Goal: Information Seeking & Learning: Check status

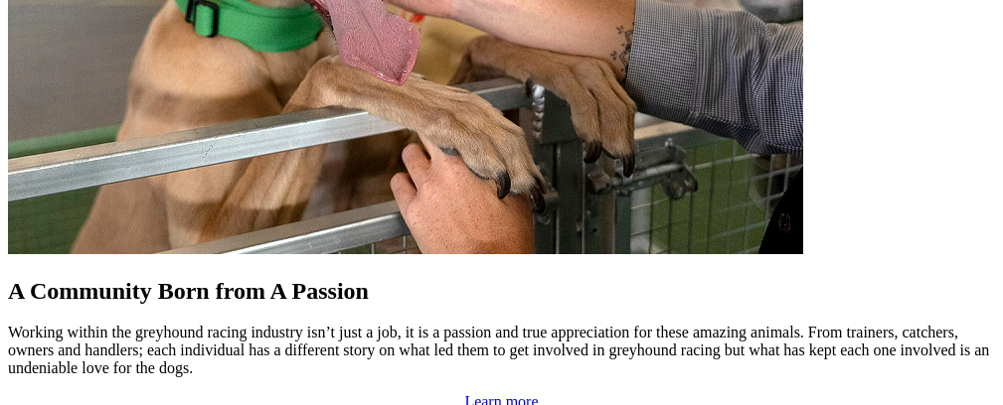
scroll to position [2075, 0]
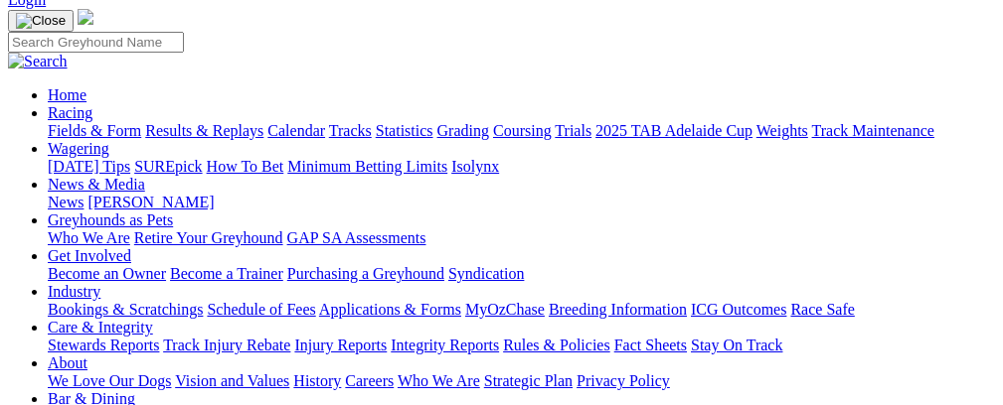
scroll to position [342, 0]
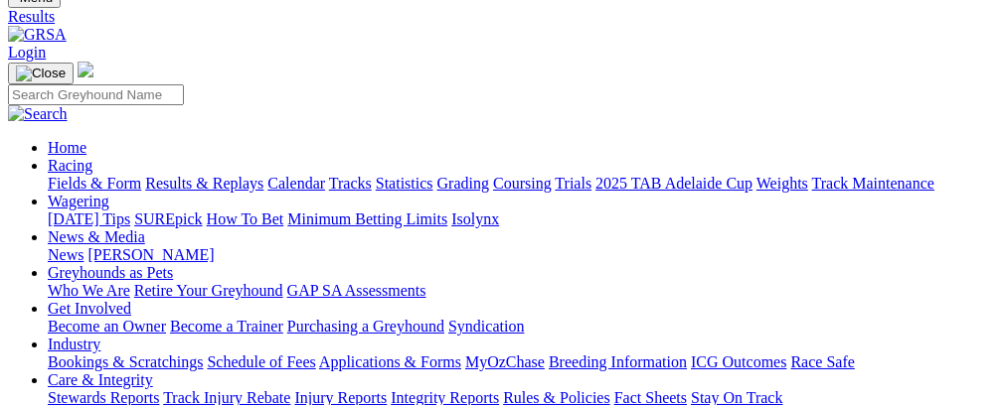
scroll to position [205, 0]
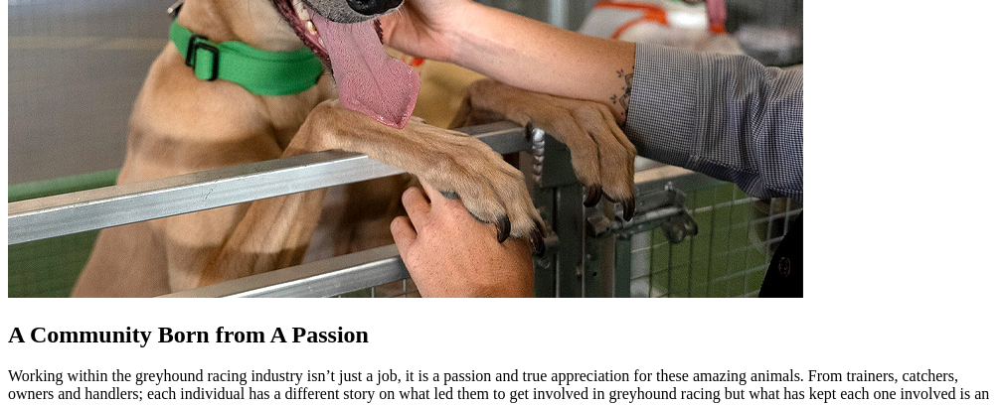
scroll to position [2002, 0]
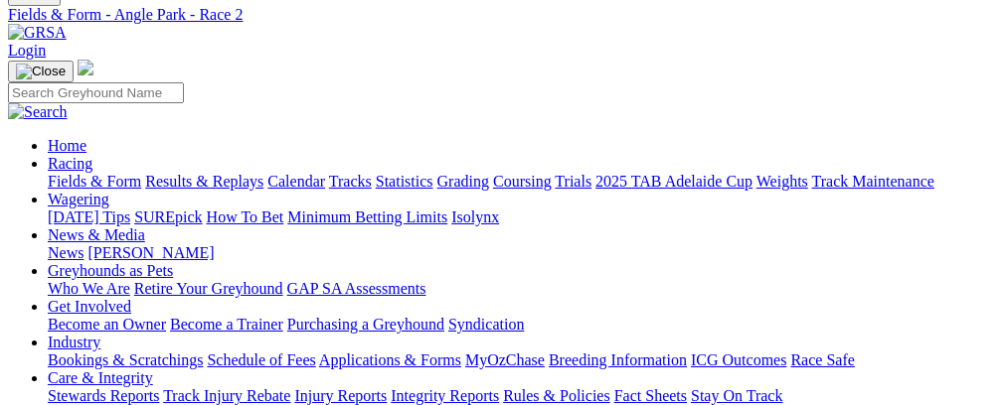
scroll to position [281, 0]
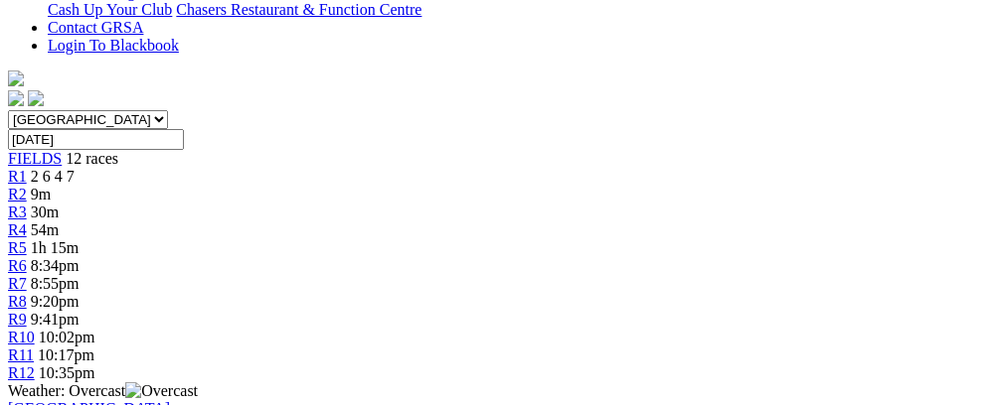
scroll to position [607, 0]
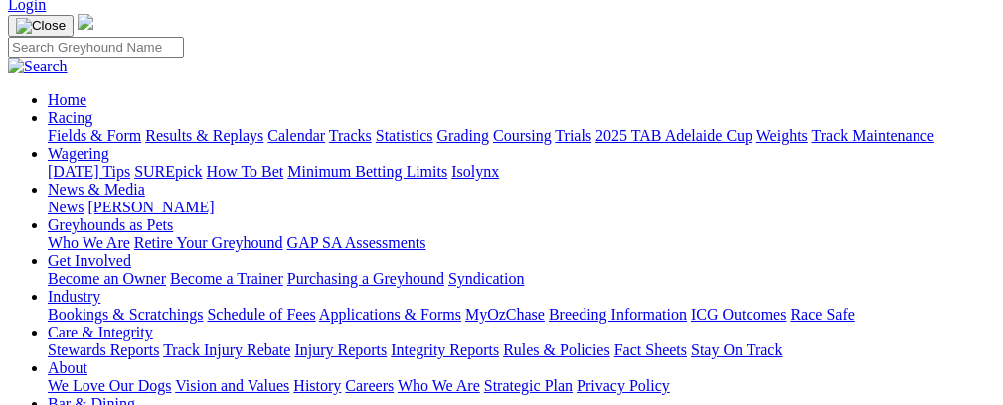
scroll to position [184, 0]
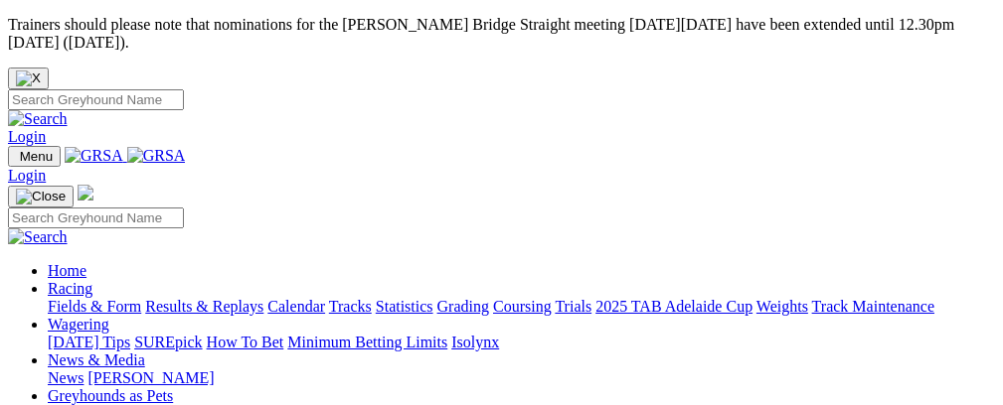
scroll to position [2002, 0]
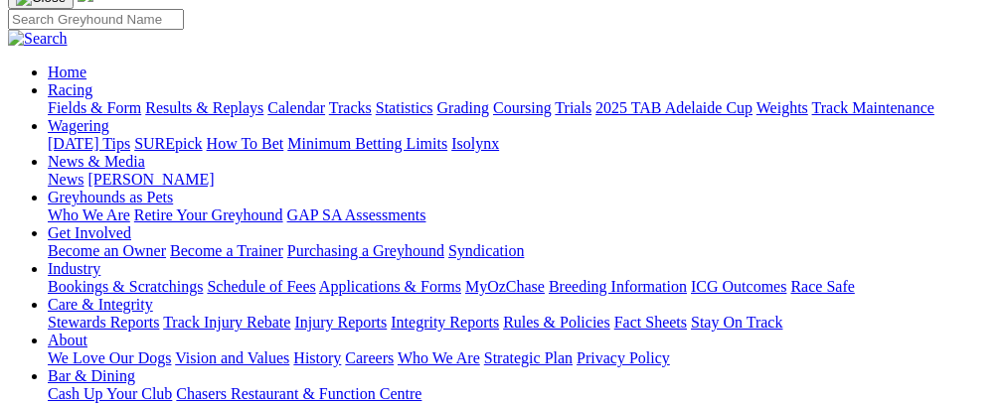
scroll to position [227, 0]
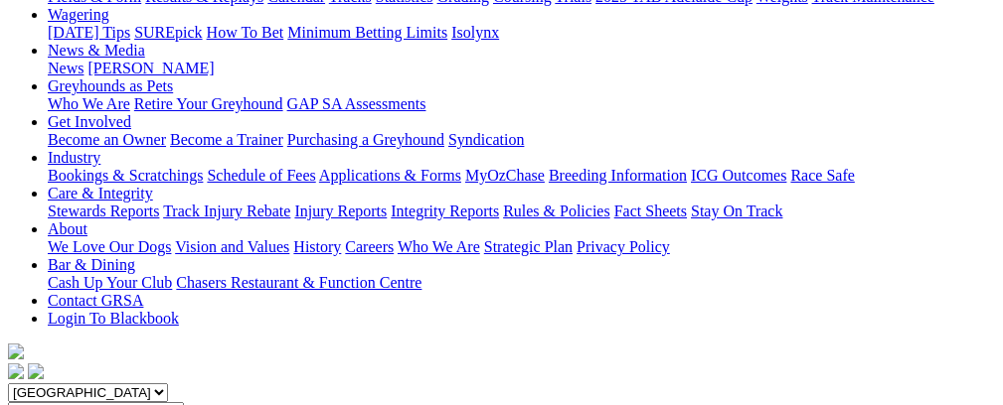
scroll to position [257, 0]
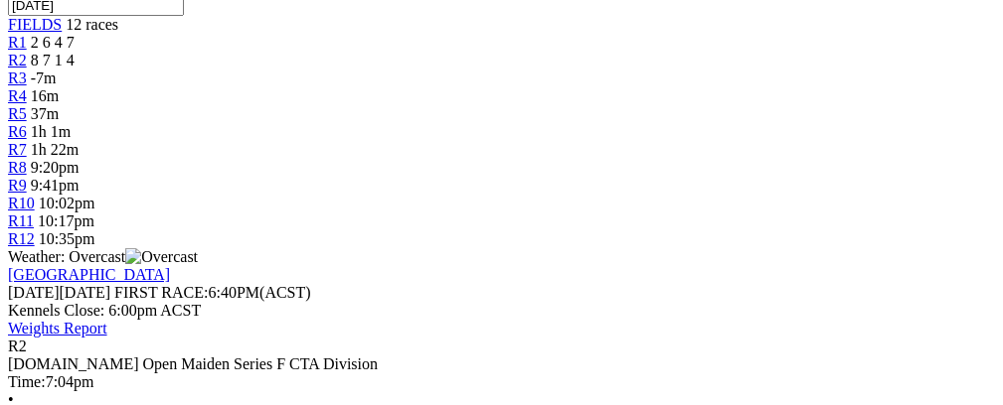
scroll to position [564, 0]
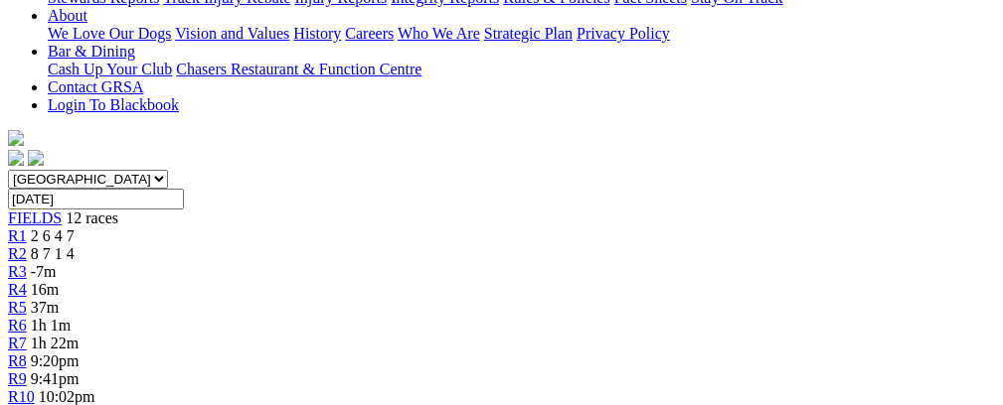
scroll to position [533, 0]
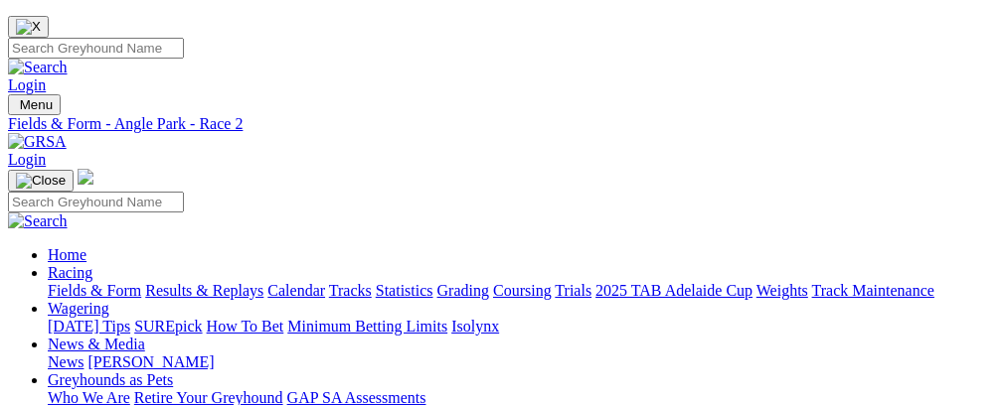
scroll to position [0, 0]
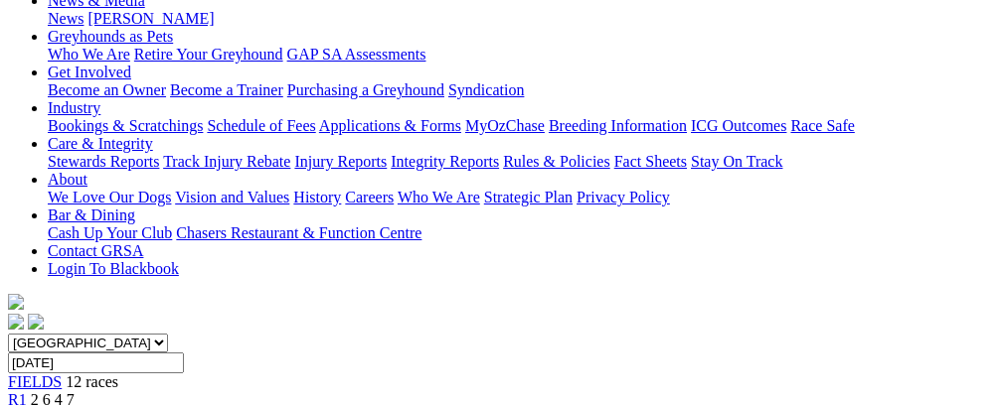
scroll to position [352, 0]
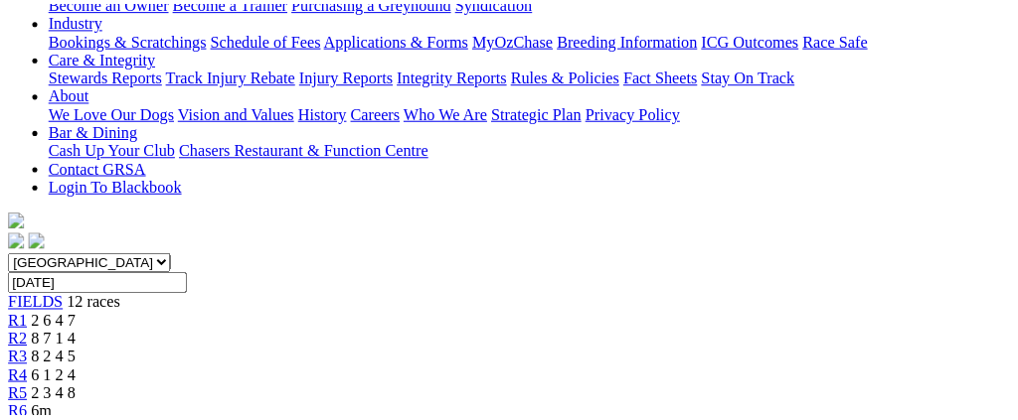
scroll to position [506, 0]
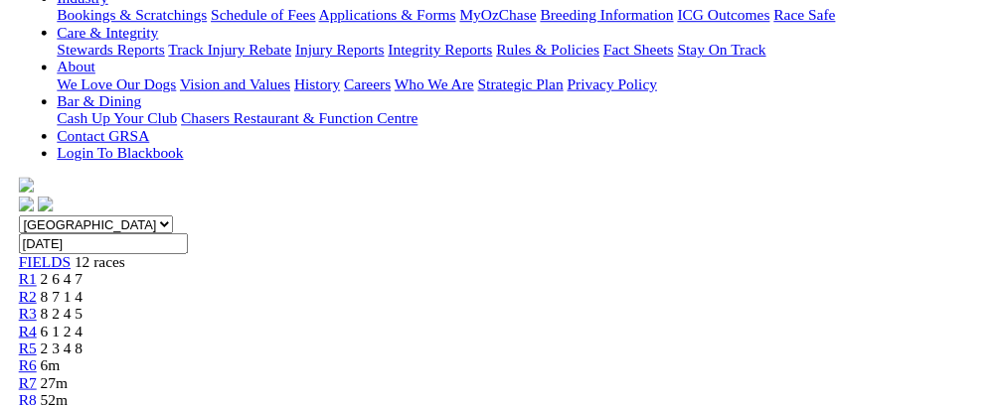
scroll to position [0, 0]
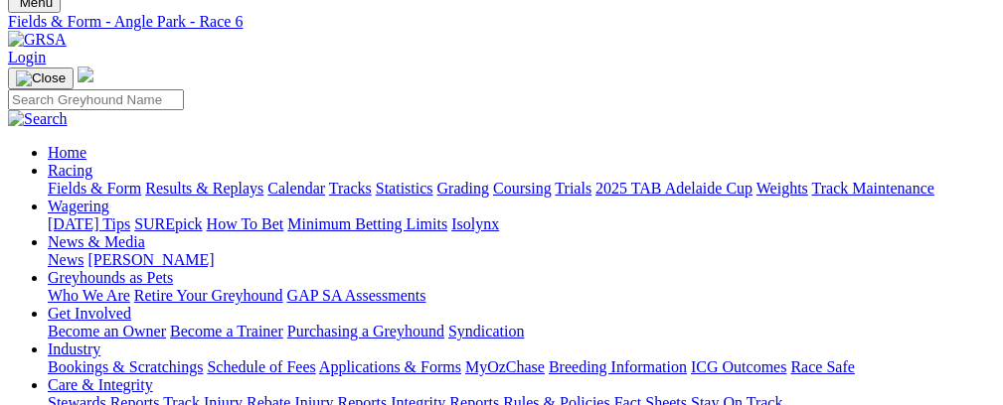
scroll to position [125, 0]
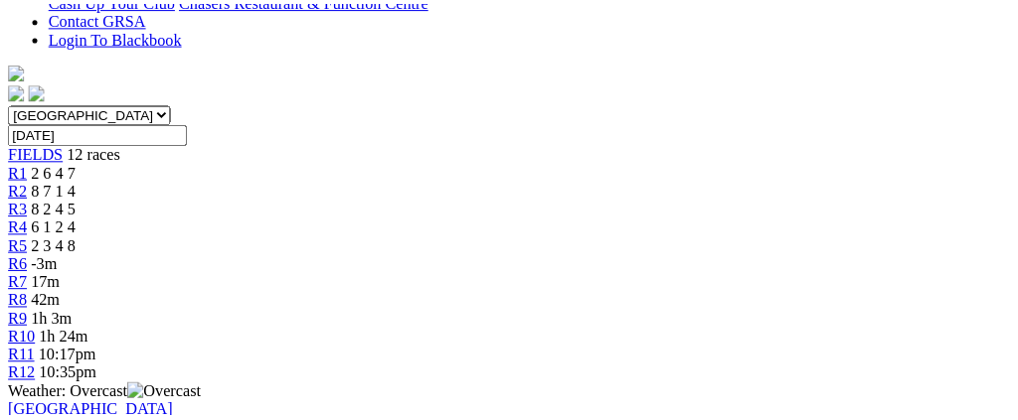
scroll to position [520, 0]
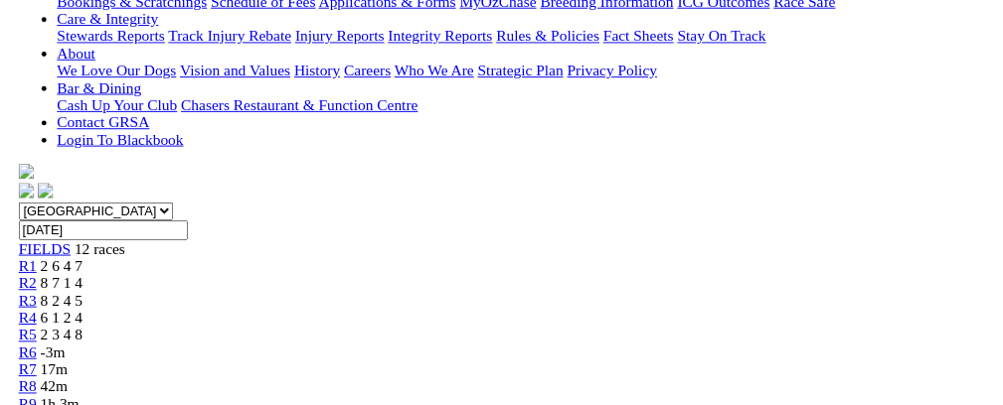
scroll to position [33, 0]
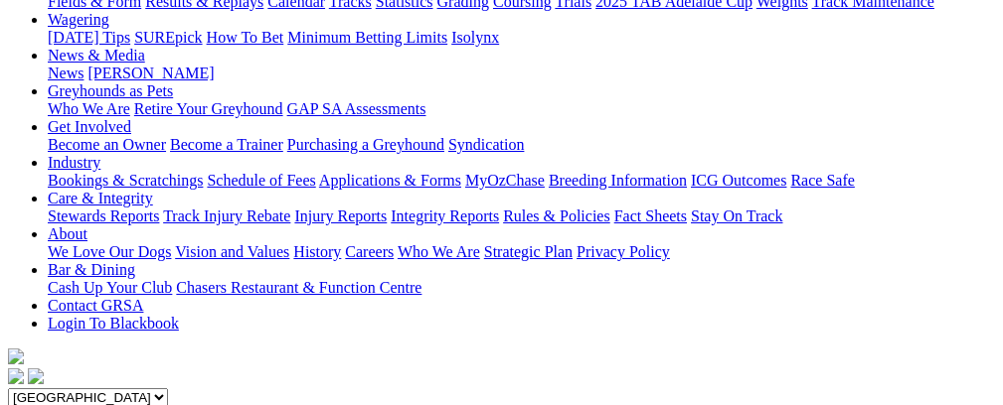
scroll to position [209, 0]
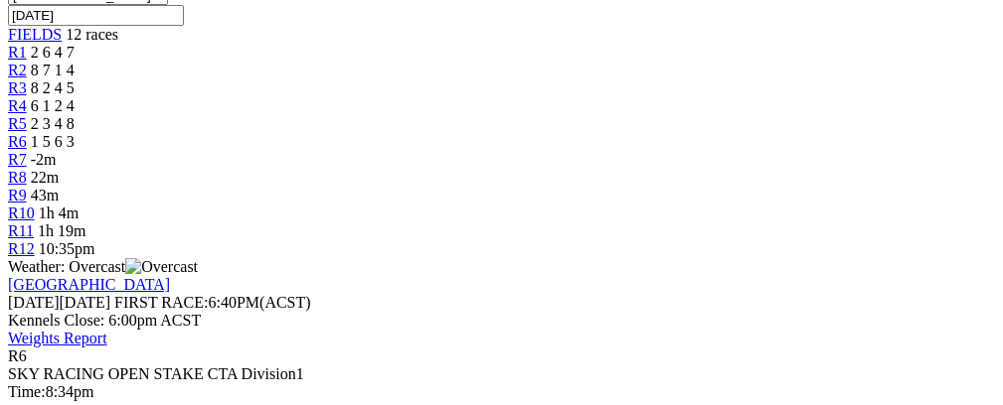
scroll to position [747, 0]
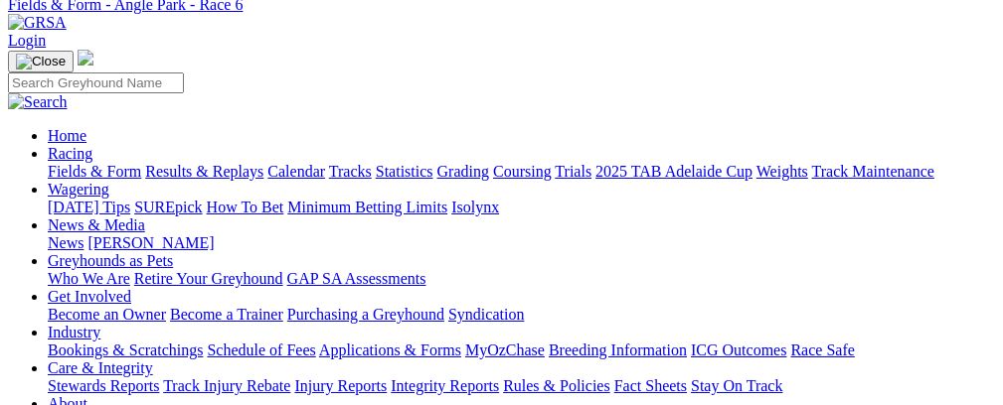
scroll to position [167, 0]
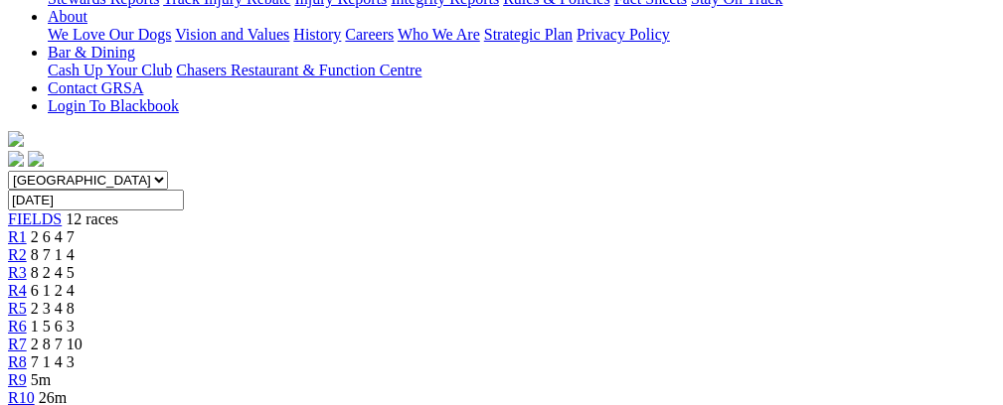
scroll to position [543, 0]
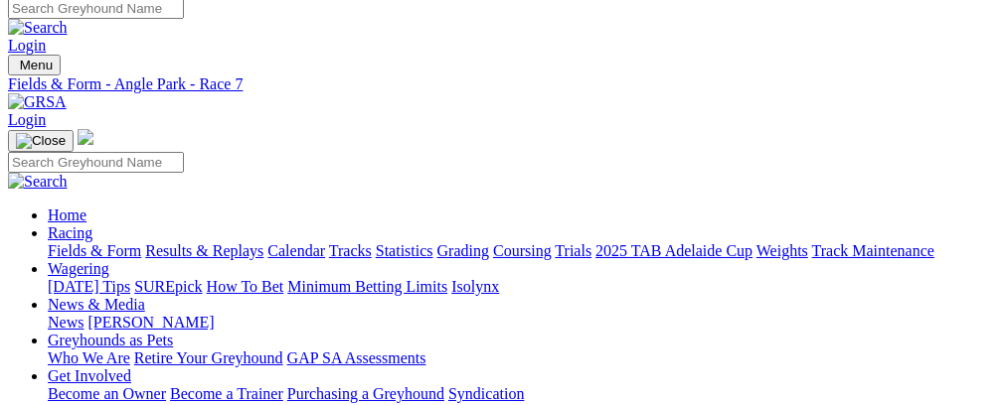
scroll to position [83, 0]
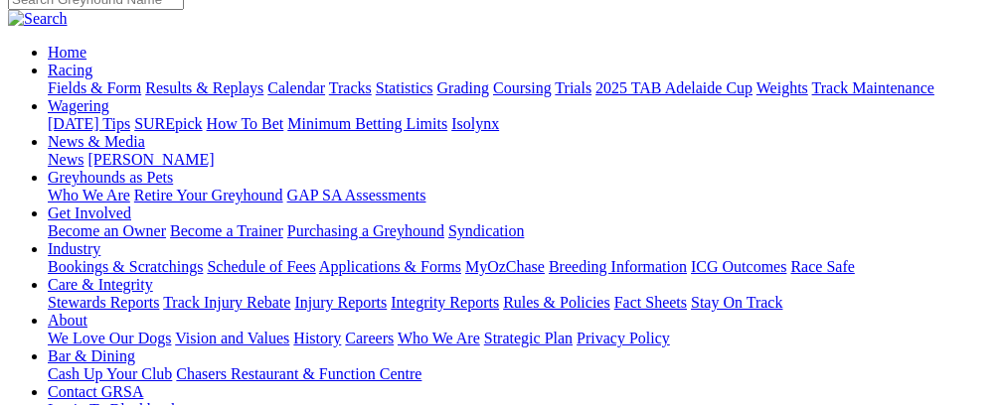
scroll to position [229, 0]
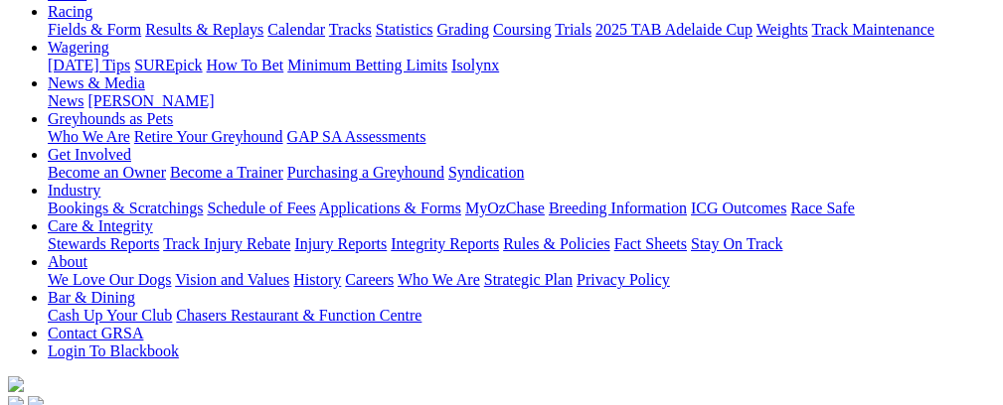
scroll to position [265, 0]
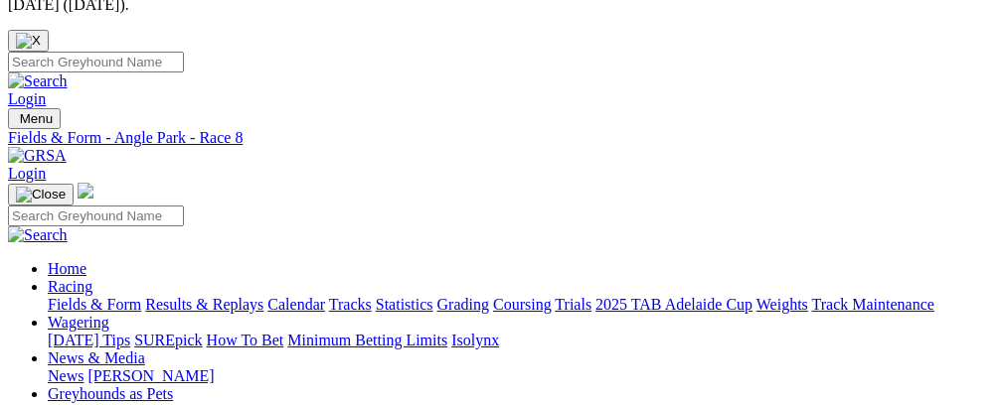
scroll to position [15, 0]
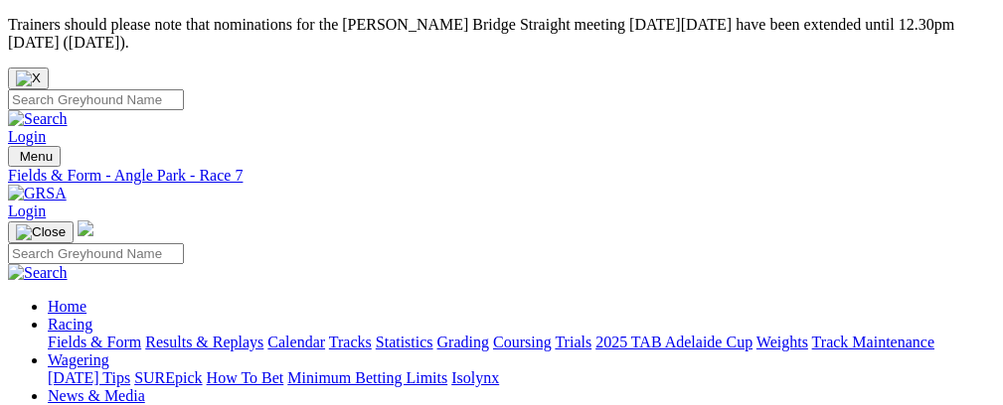
scroll to position [83, 0]
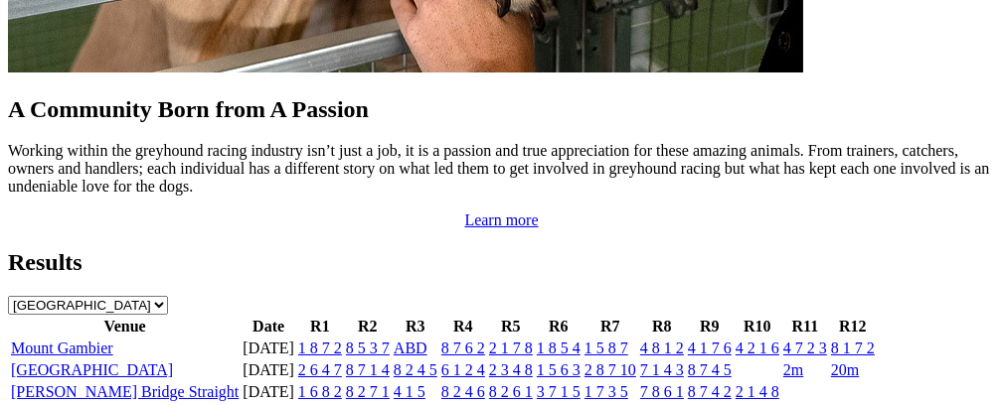
scroll to position [2037, 0]
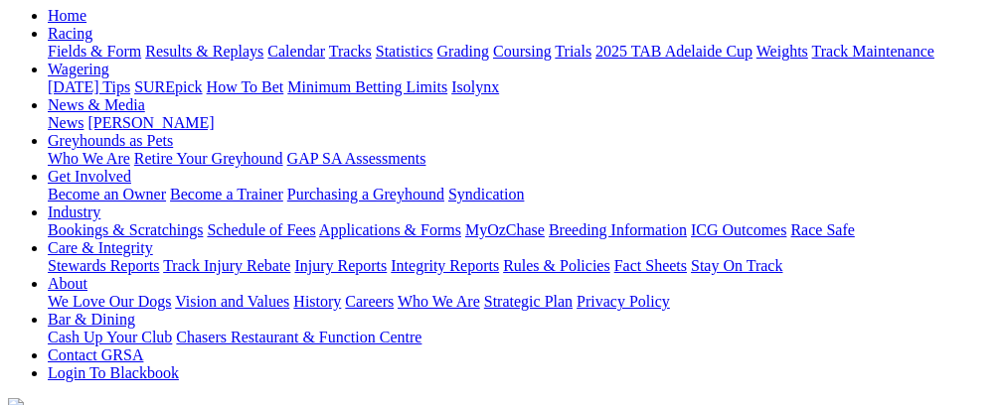
scroll to position [302, 0]
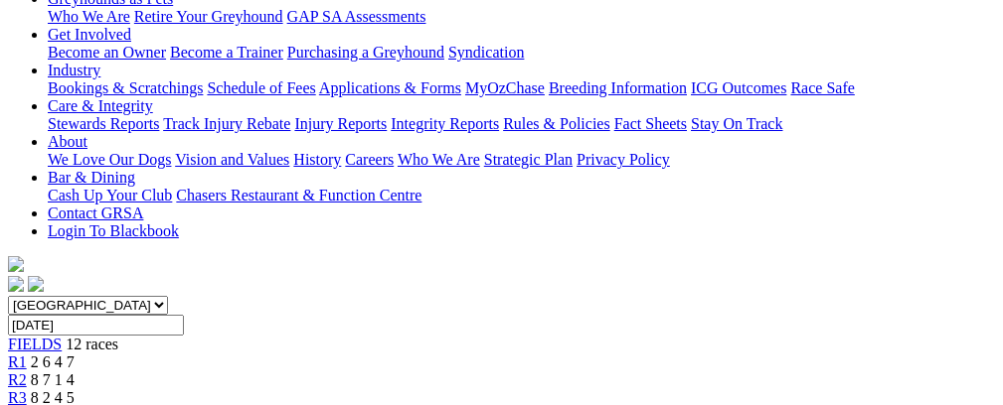
scroll to position [232, 0]
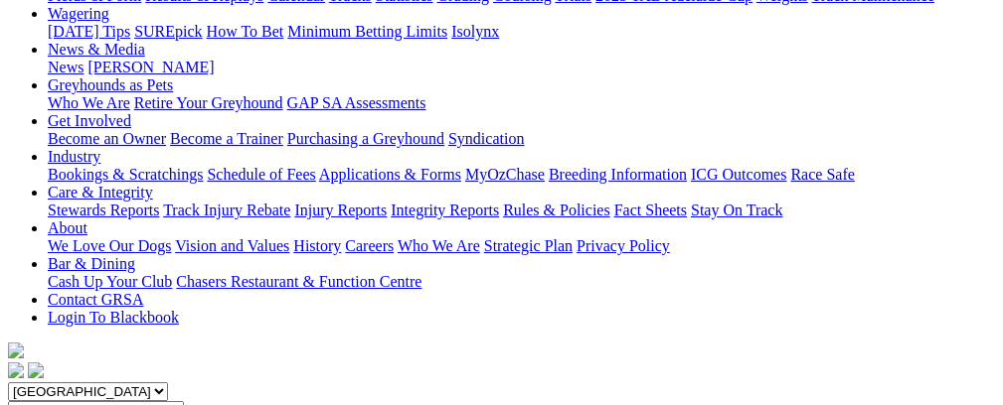
scroll to position [236, 0]
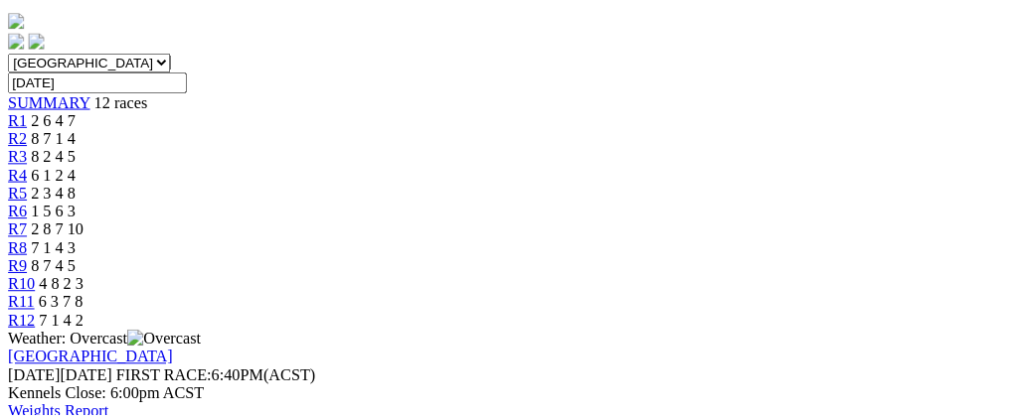
scroll to position [707, 0]
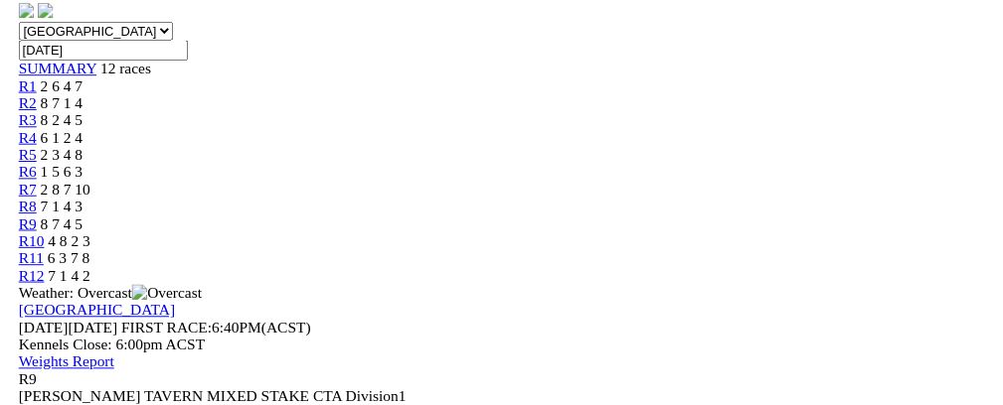
scroll to position [26, 0]
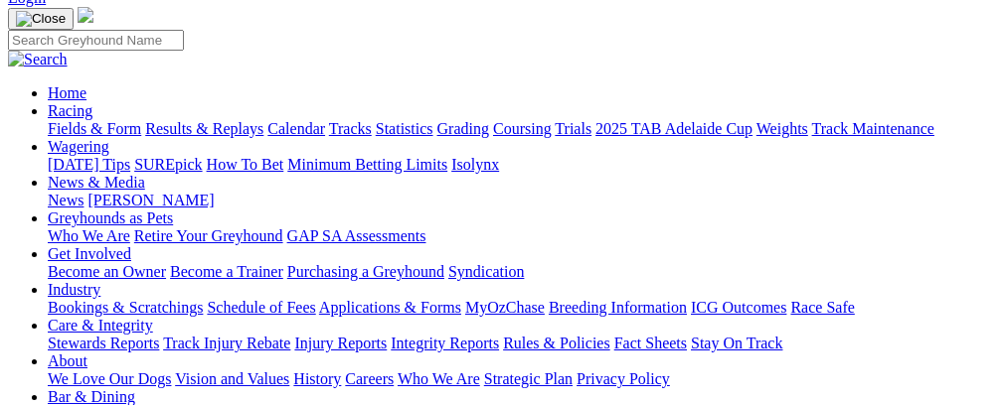
scroll to position [253, 0]
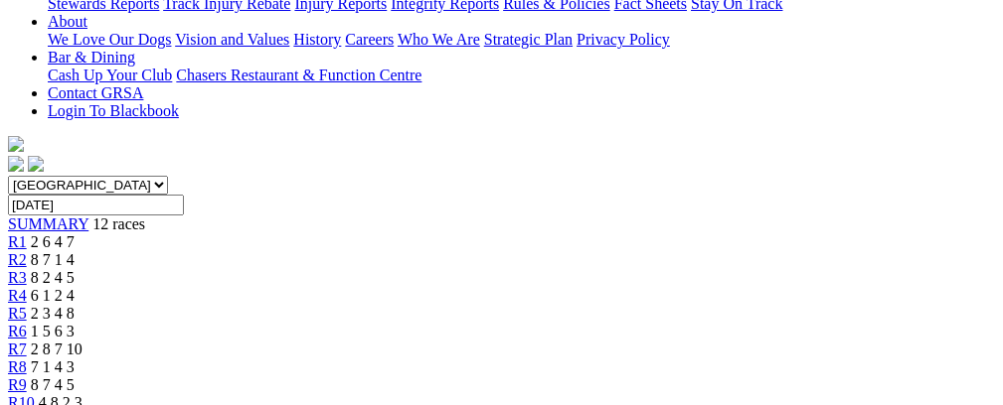
scroll to position [730, 0]
